Goal: Information Seeking & Learning: Learn about a topic

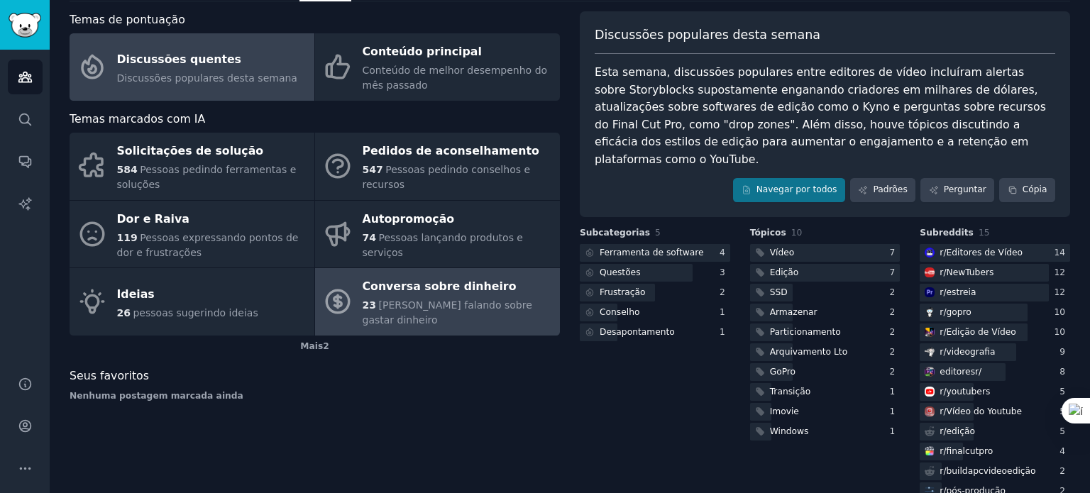
scroll to position [70, 0]
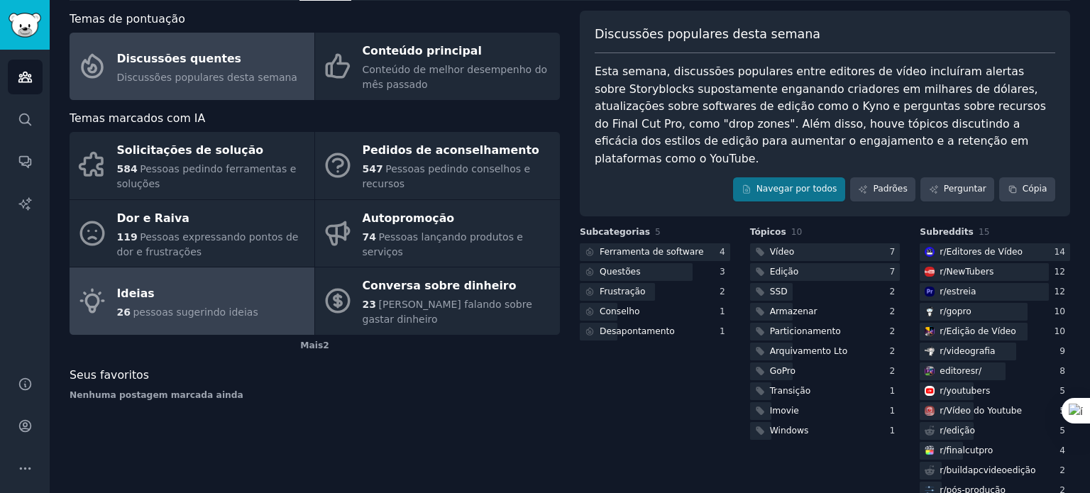
click at [184, 282] on div "Ideias" at bounding box center [187, 293] width 141 height 23
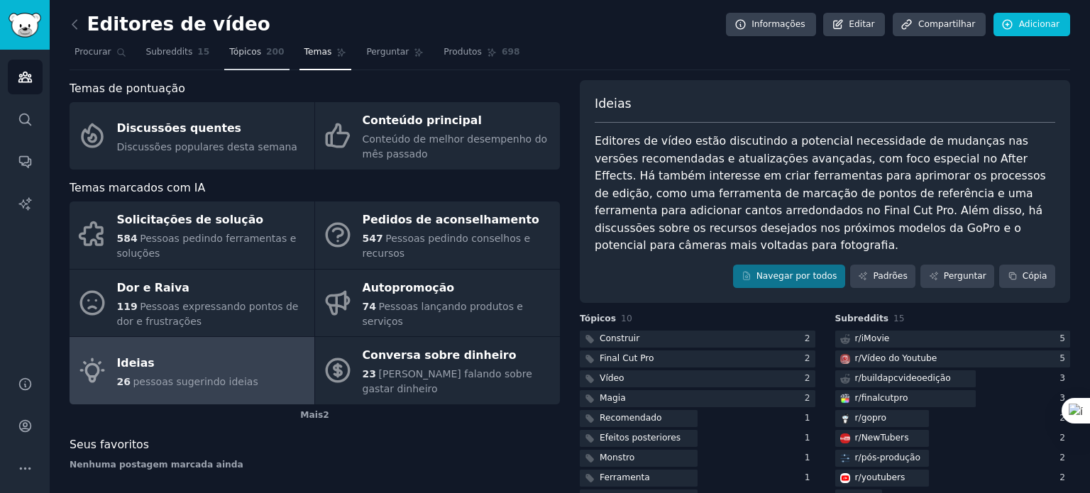
click at [244, 59] on link "Tópicos 200" at bounding box center [256, 55] width 65 height 29
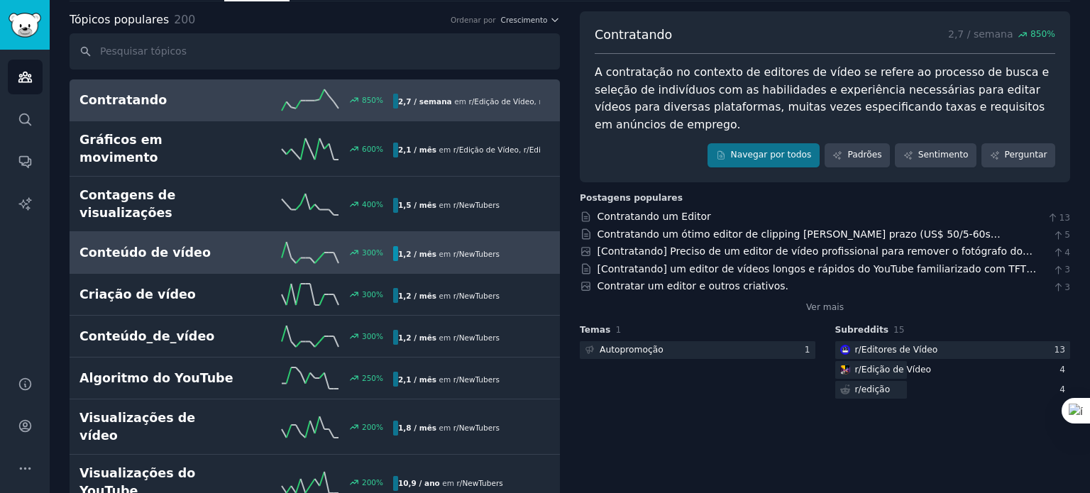
scroll to position [70, 0]
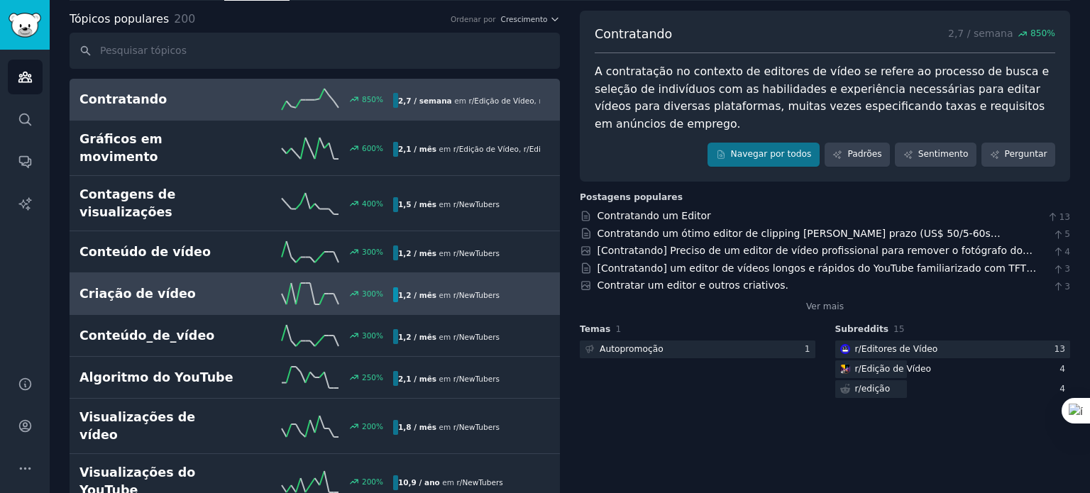
click at [175, 285] on h2 "Criação de vídeo" at bounding box center [157, 294] width 157 height 18
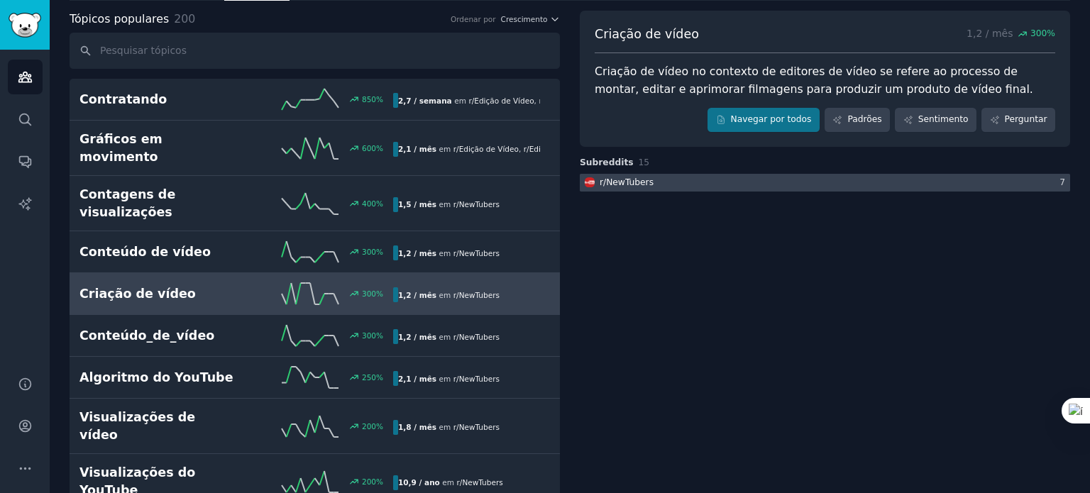
click at [645, 181] on font "NewTubers" at bounding box center [630, 182] width 48 height 10
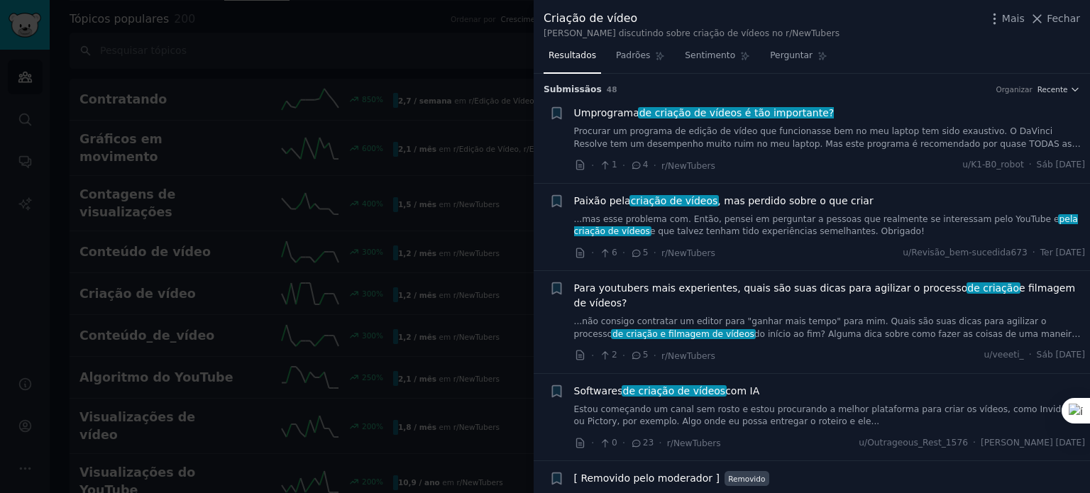
click at [637, 165] on icon at bounding box center [636, 165] width 13 height 10
click at [643, 164] on font "4" at bounding box center [646, 165] width 6 height 10
click at [1052, 16] on font "Fechar" at bounding box center [1062, 18] width 33 height 11
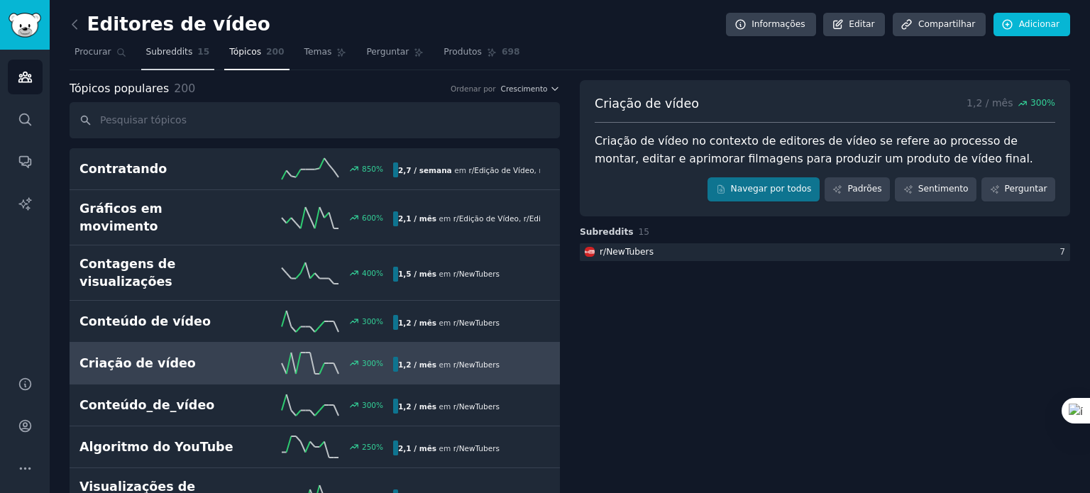
click at [173, 55] on font "Subreddits" at bounding box center [169, 52] width 47 height 10
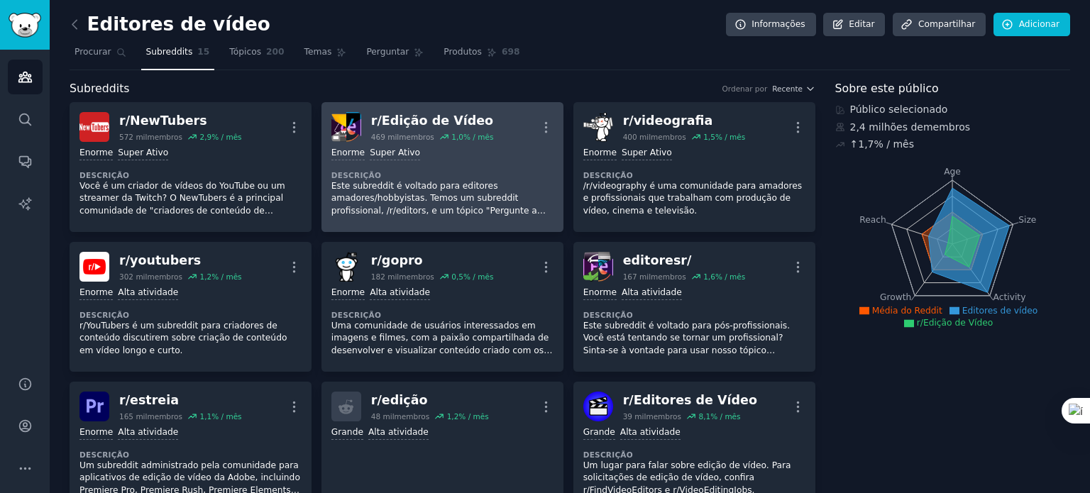
click at [446, 171] on dt "Descrição" at bounding box center [442, 175] width 222 height 10
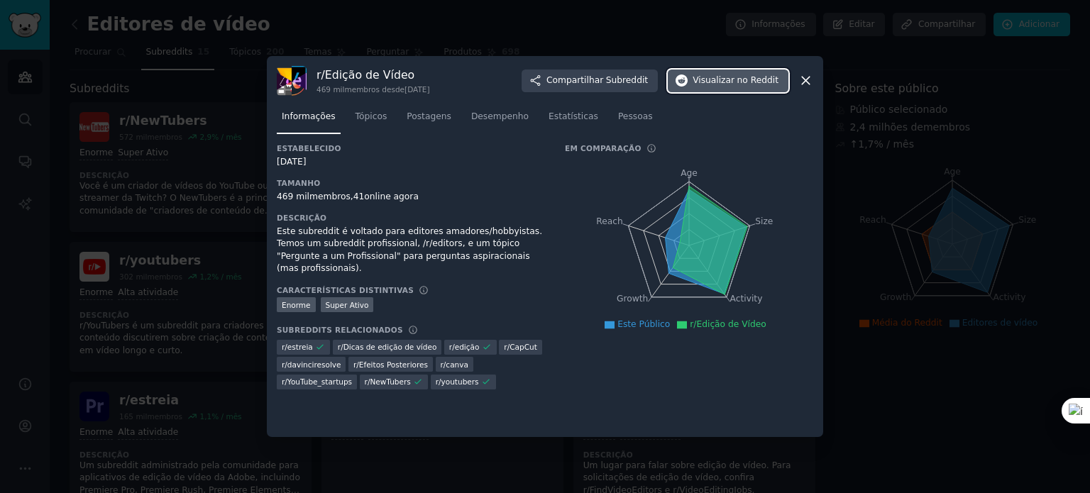
click at [765, 84] on font "no Reddit" at bounding box center [757, 80] width 41 height 10
click at [806, 80] on icon at bounding box center [806, 81] width 8 height 8
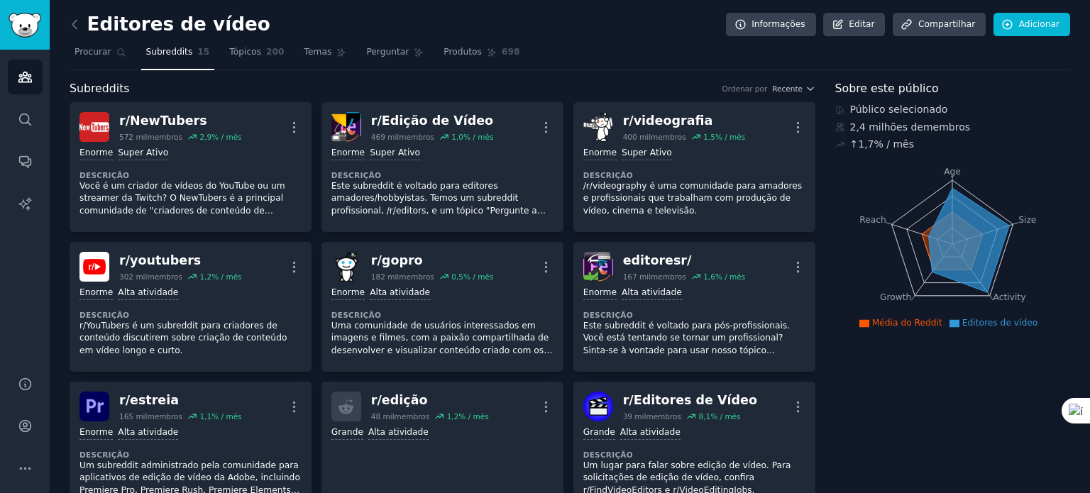
click at [599, 31] on div "Editores de vídeo Informações Editar Compartilhar Adicionar" at bounding box center [570, 27] width 1000 height 29
click at [72, 27] on icon at bounding box center [74, 24] width 15 height 15
